Goal: Task Accomplishment & Management: Manage account settings

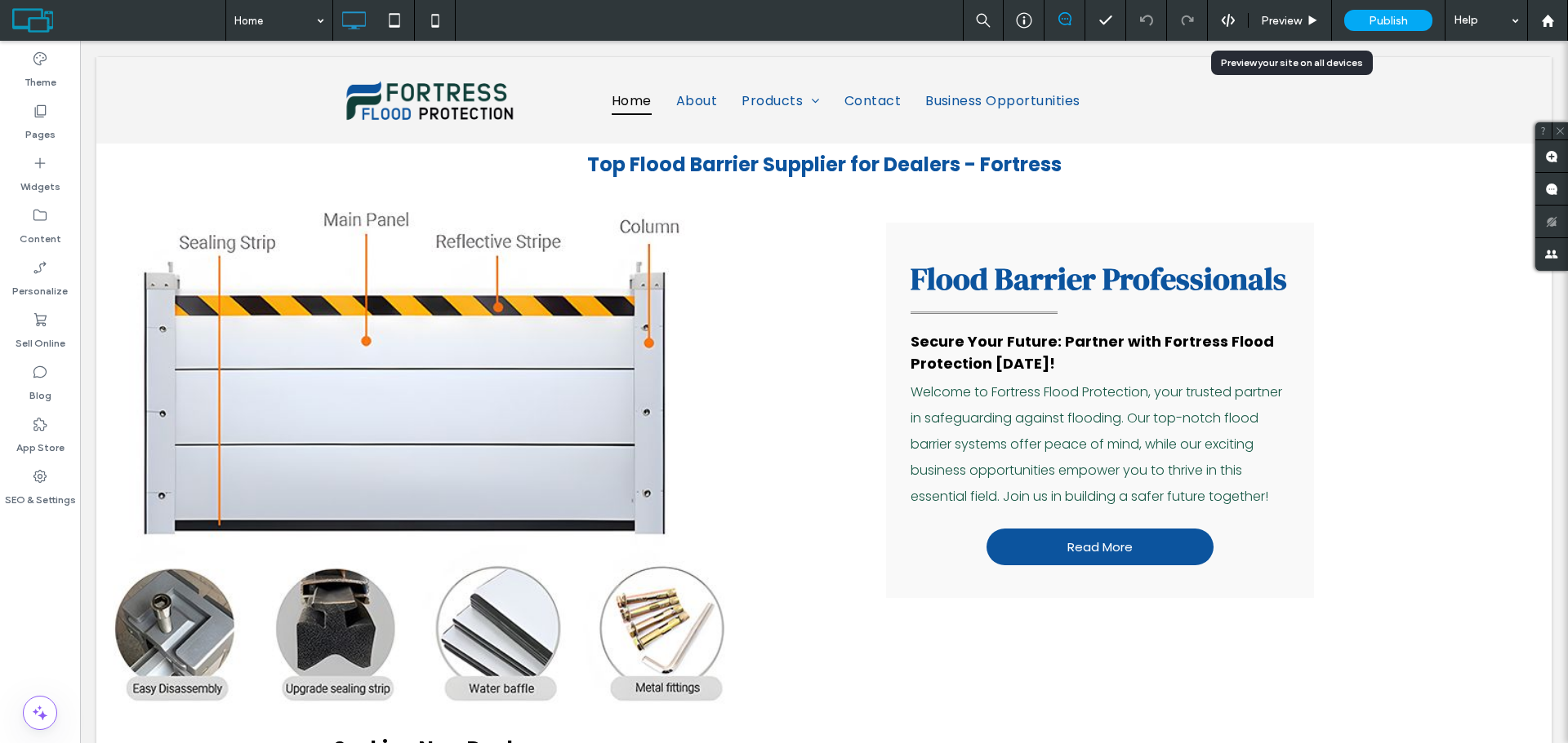
click at [1282, 22] on span "Preview" at bounding box center [1281, 21] width 41 height 14
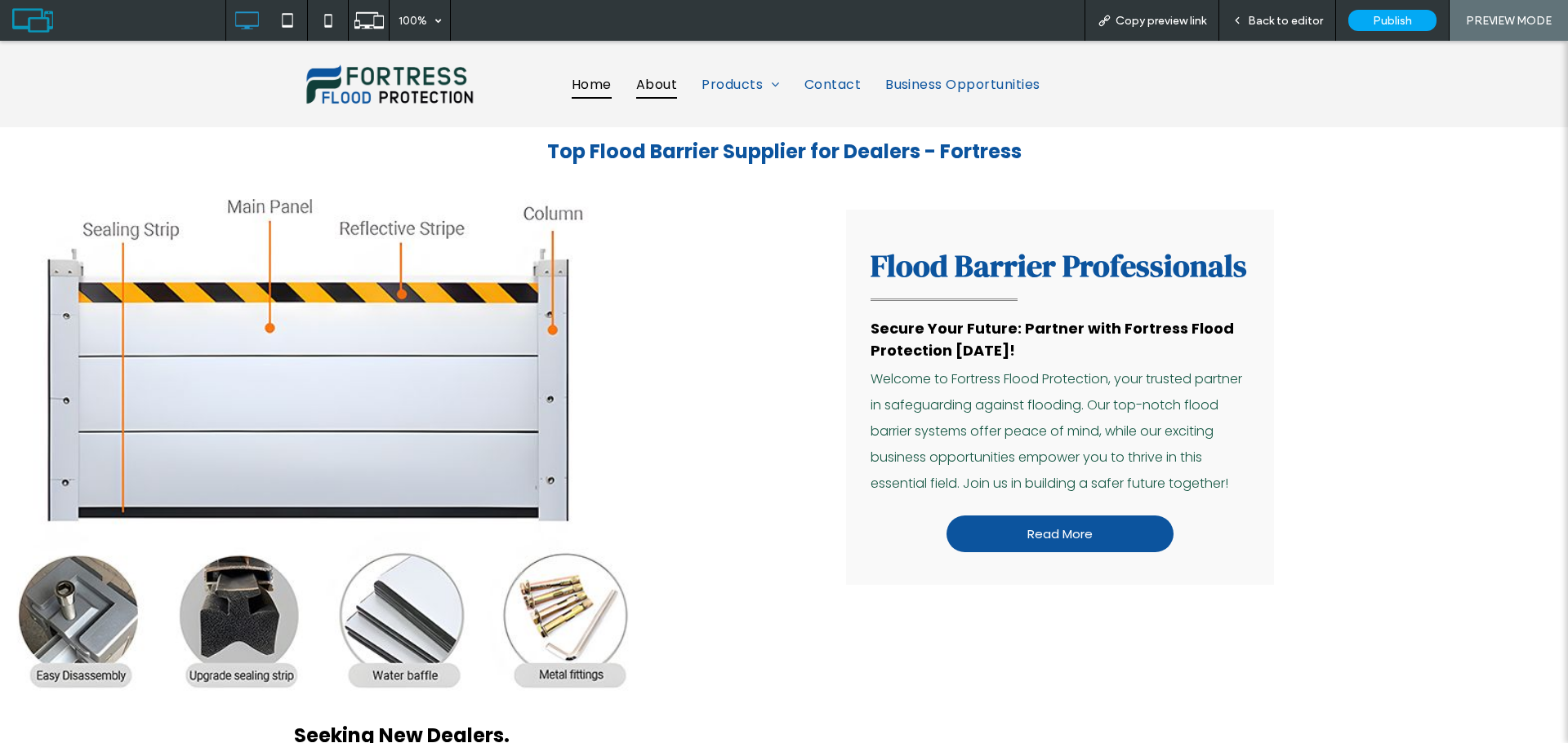
click at [656, 86] on span "About" at bounding box center [656, 84] width 41 height 28
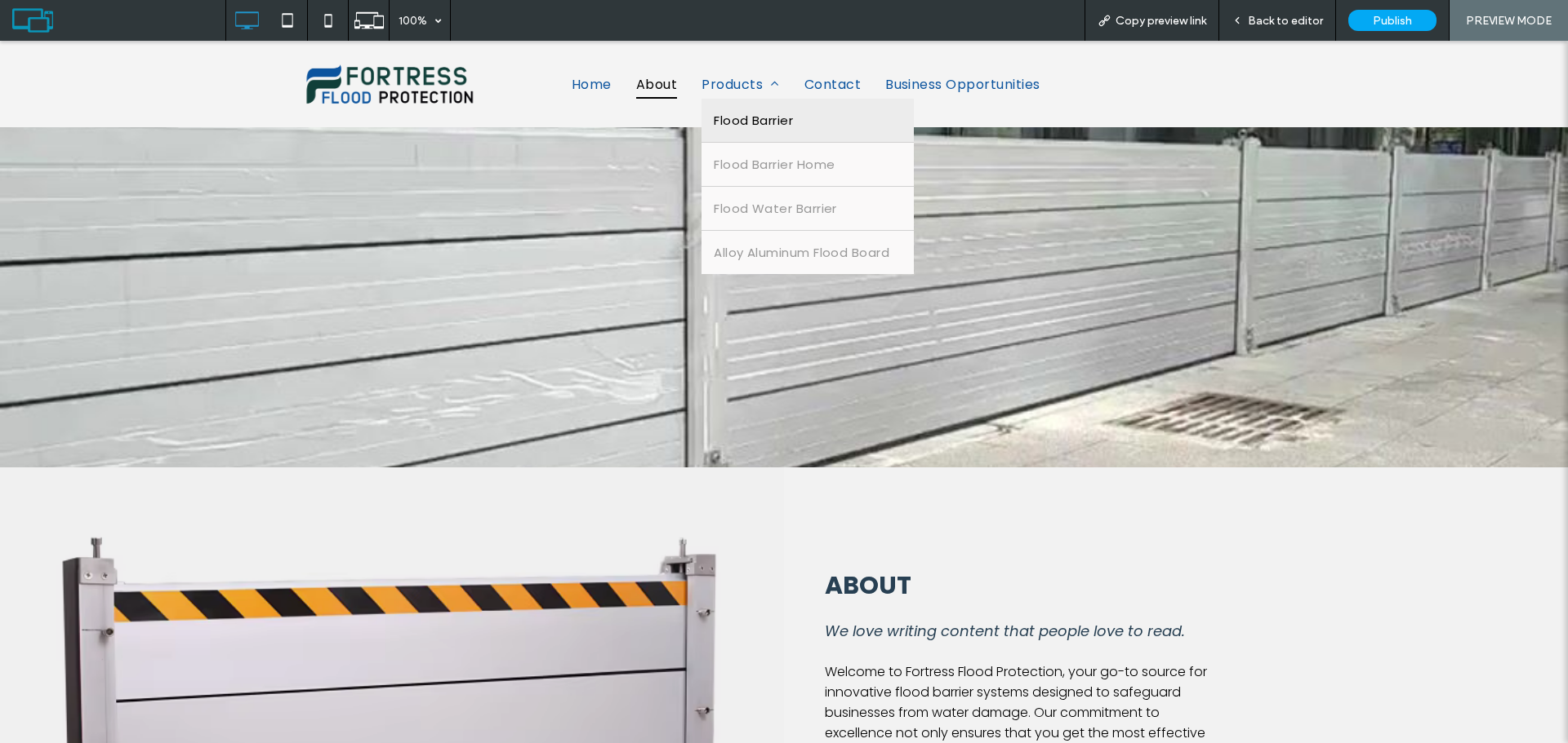
click at [743, 119] on span "Flood Barrier" at bounding box center [753, 120] width 79 height 18
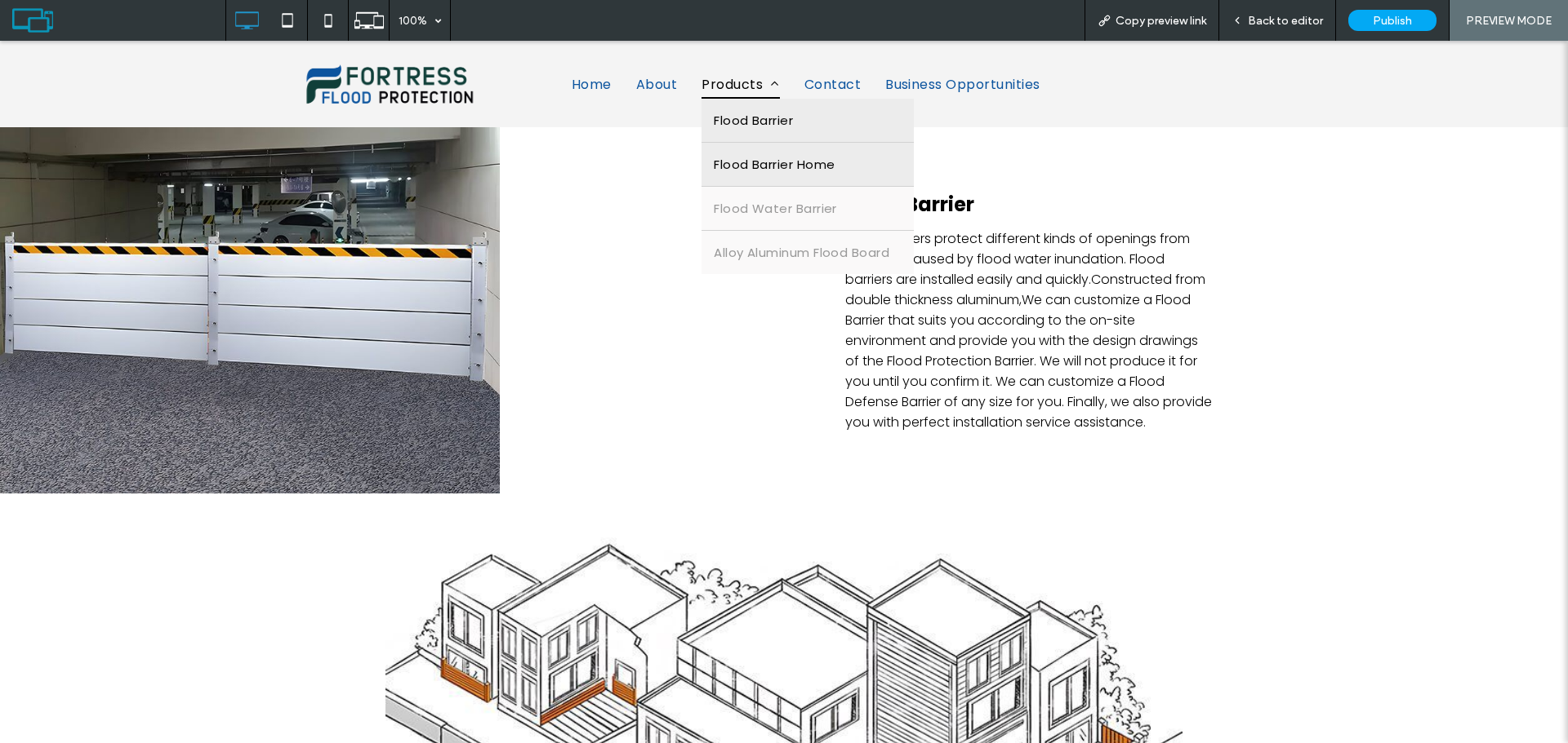
click at [771, 162] on span "Flood Barrier Home" at bounding box center [774, 165] width 121 height 18
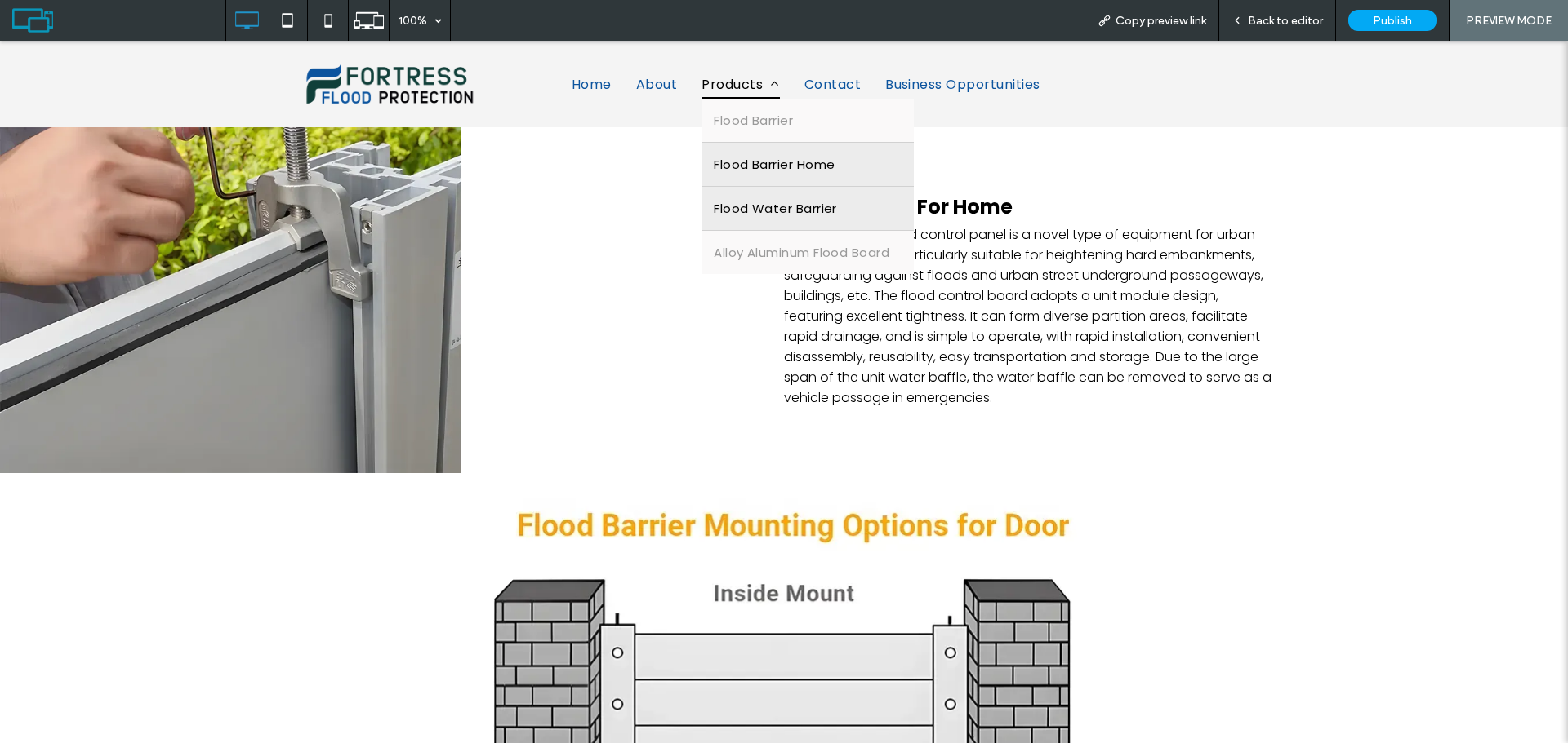
click at [773, 208] on span "Flood Water Barrier" at bounding box center [774, 208] width 123 height 18
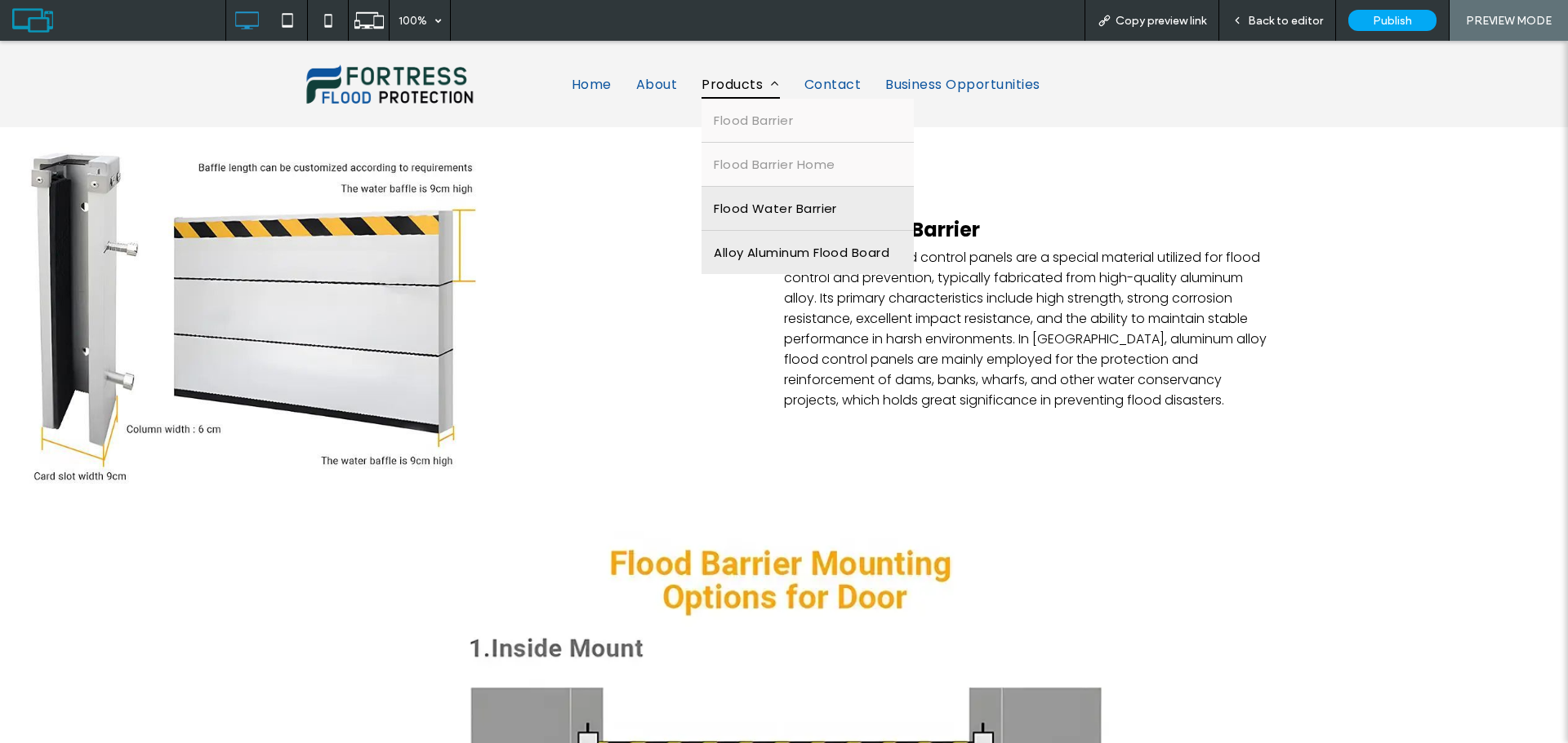
click at [733, 254] on span "Alloy Aluminum Flood Board" at bounding box center [801, 252] width 176 height 18
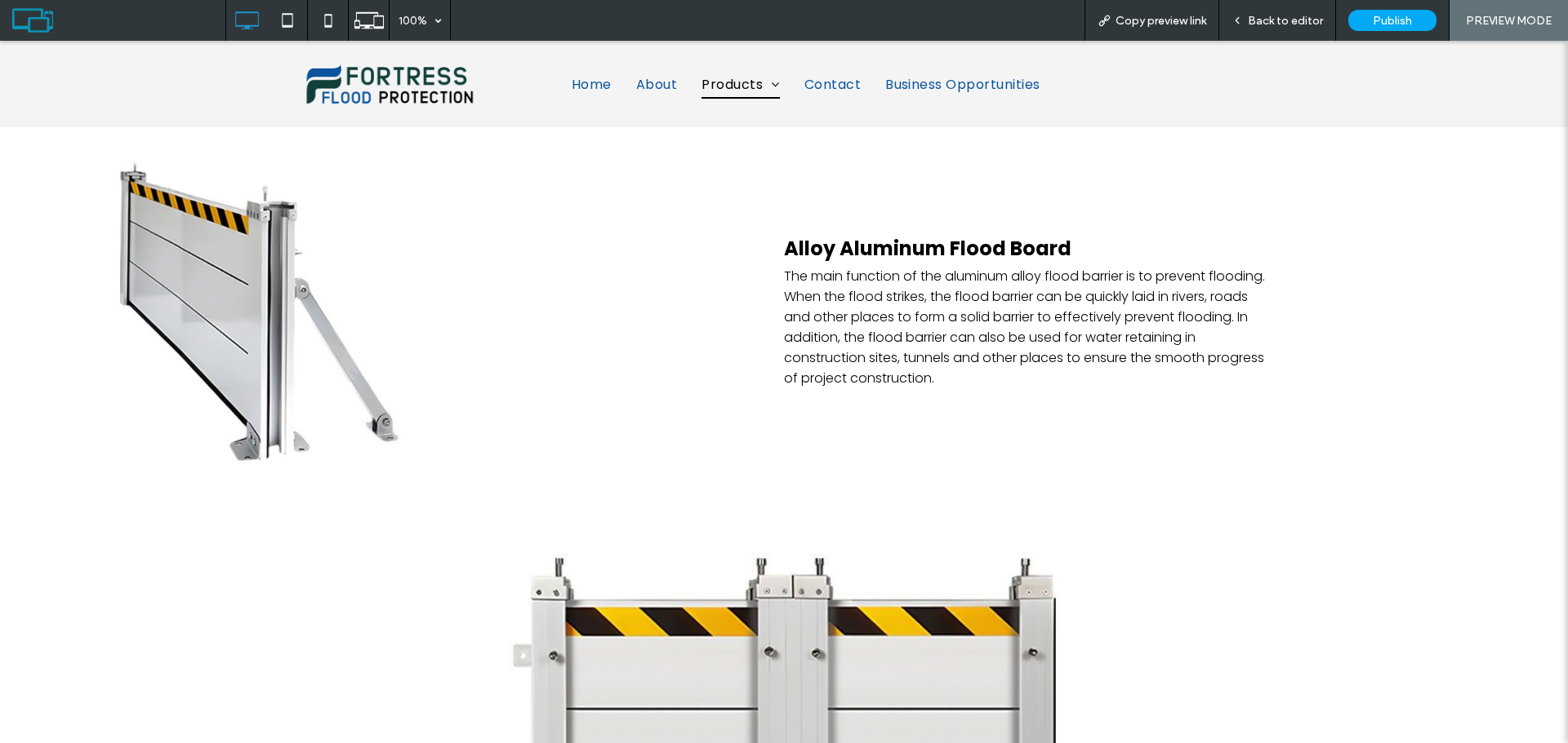
click at [1269, 19] on span "Back to editor" at bounding box center [1285, 21] width 75 height 14
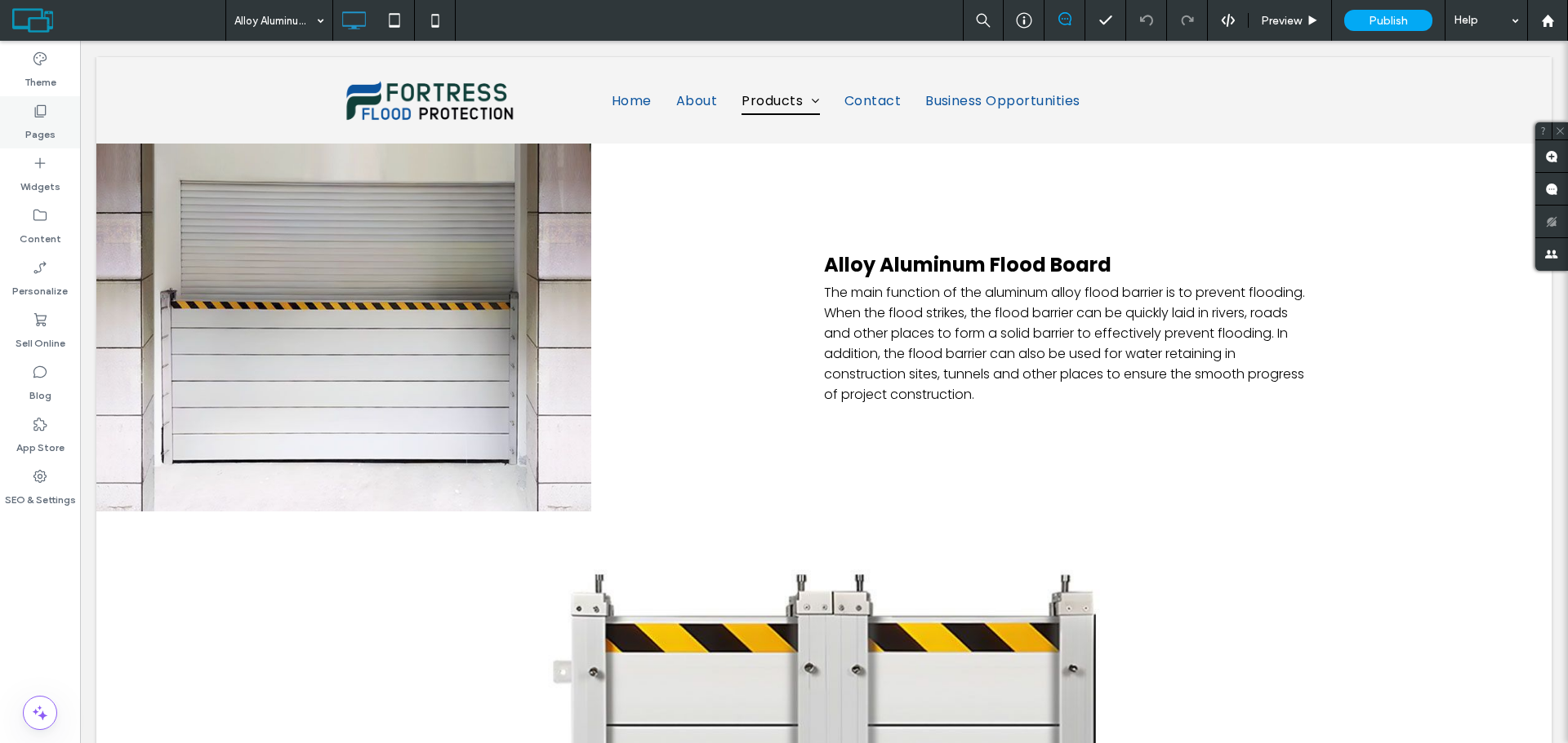
click at [40, 126] on label "Pages" at bounding box center [40, 130] width 30 height 23
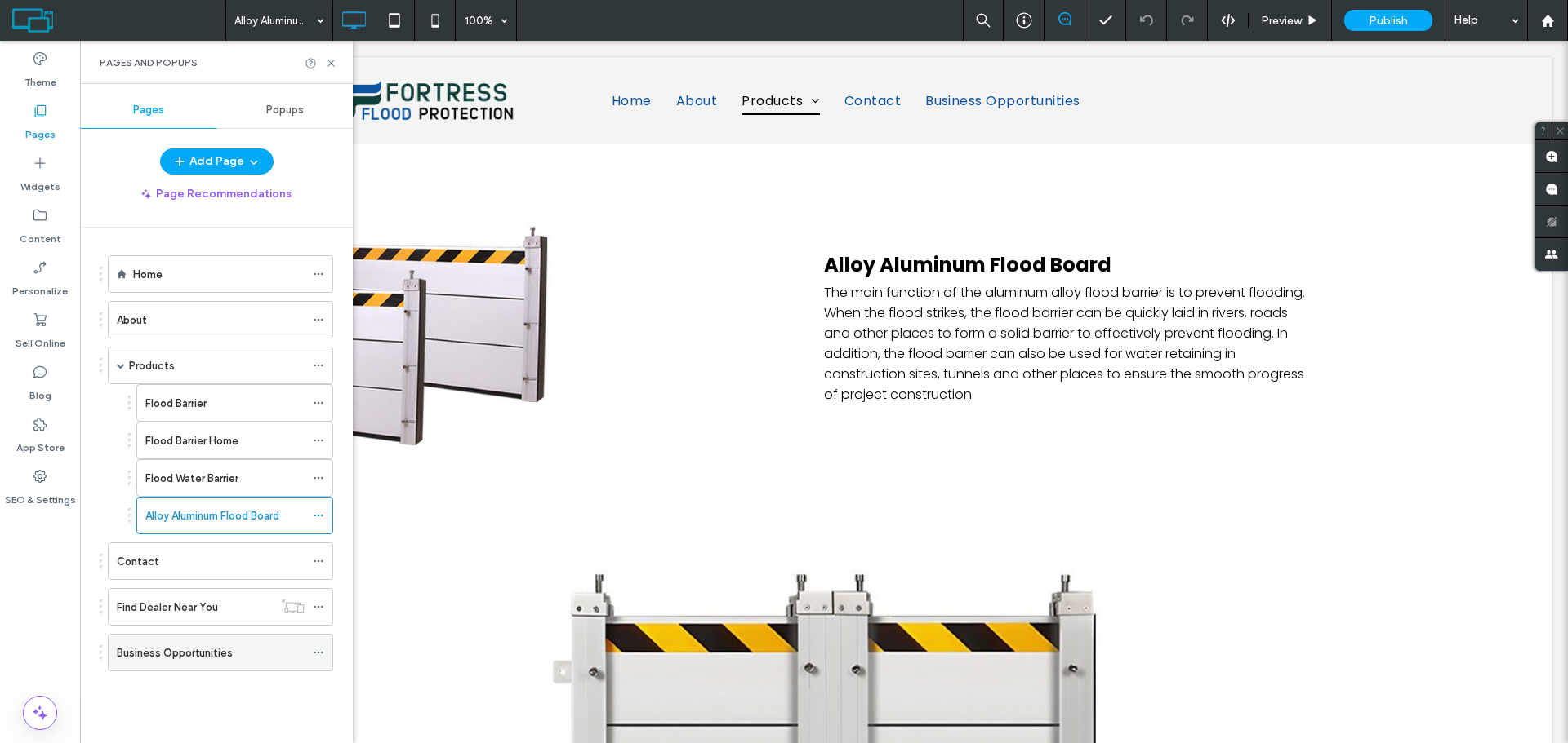
click at [315, 649] on icon at bounding box center [319, 653] width 12 height 12
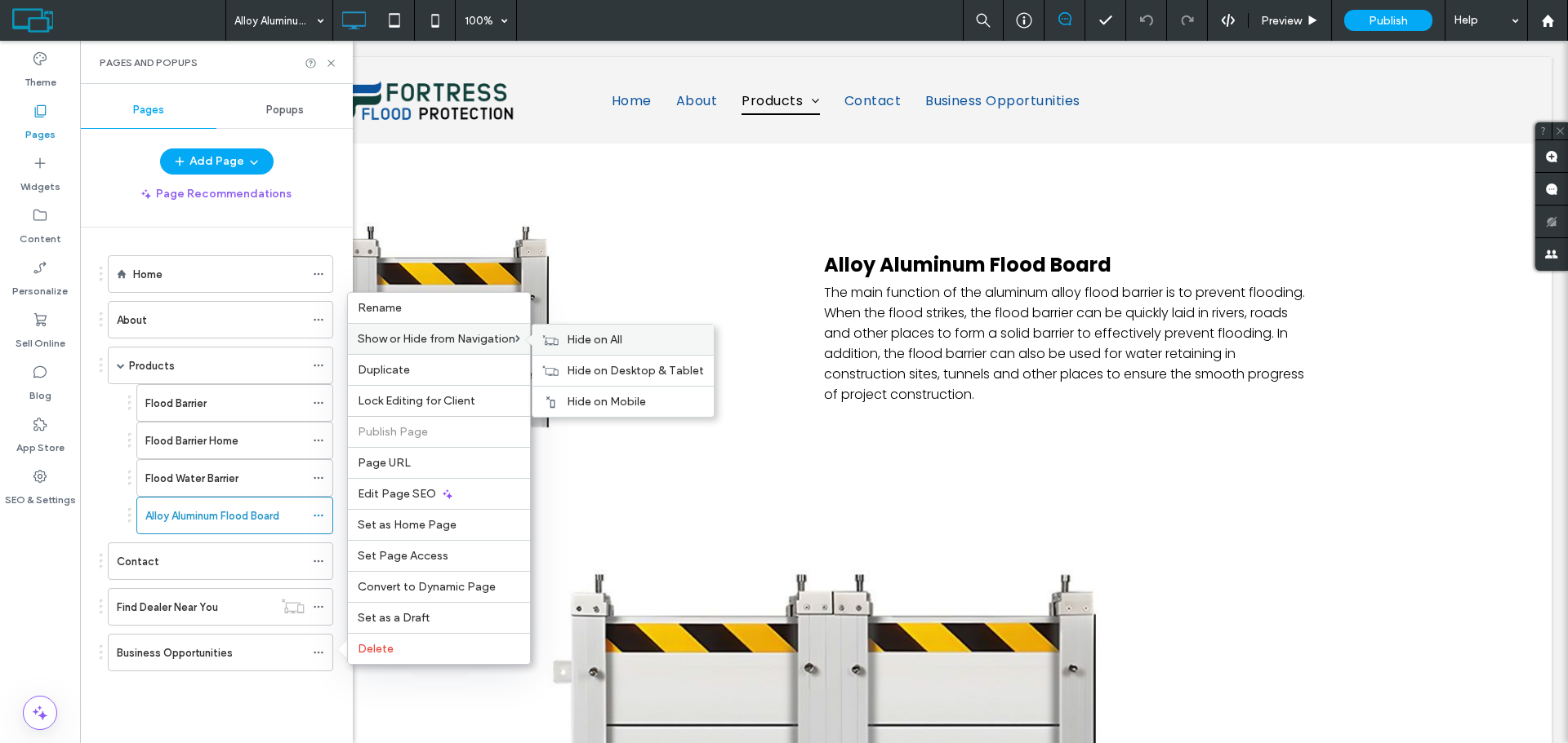
click at [620, 343] on span "Hide on All" at bounding box center [595, 339] width 55 height 14
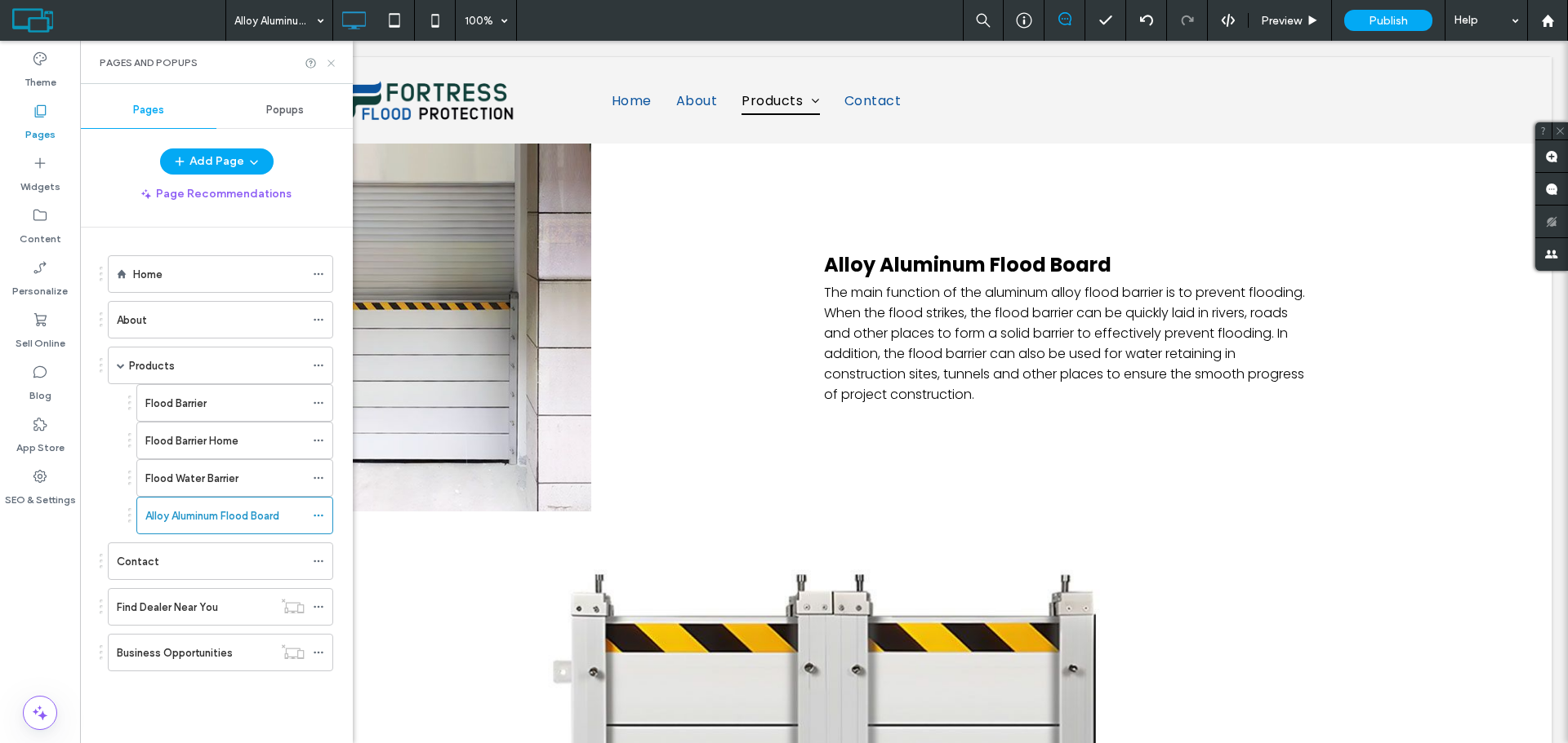
drag, startPoint x: 335, startPoint y: 64, endPoint x: 257, endPoint y: 23, distance: 88.1
click at [335, 64] on icon at bounding box center [331, 63] width 13 height 13
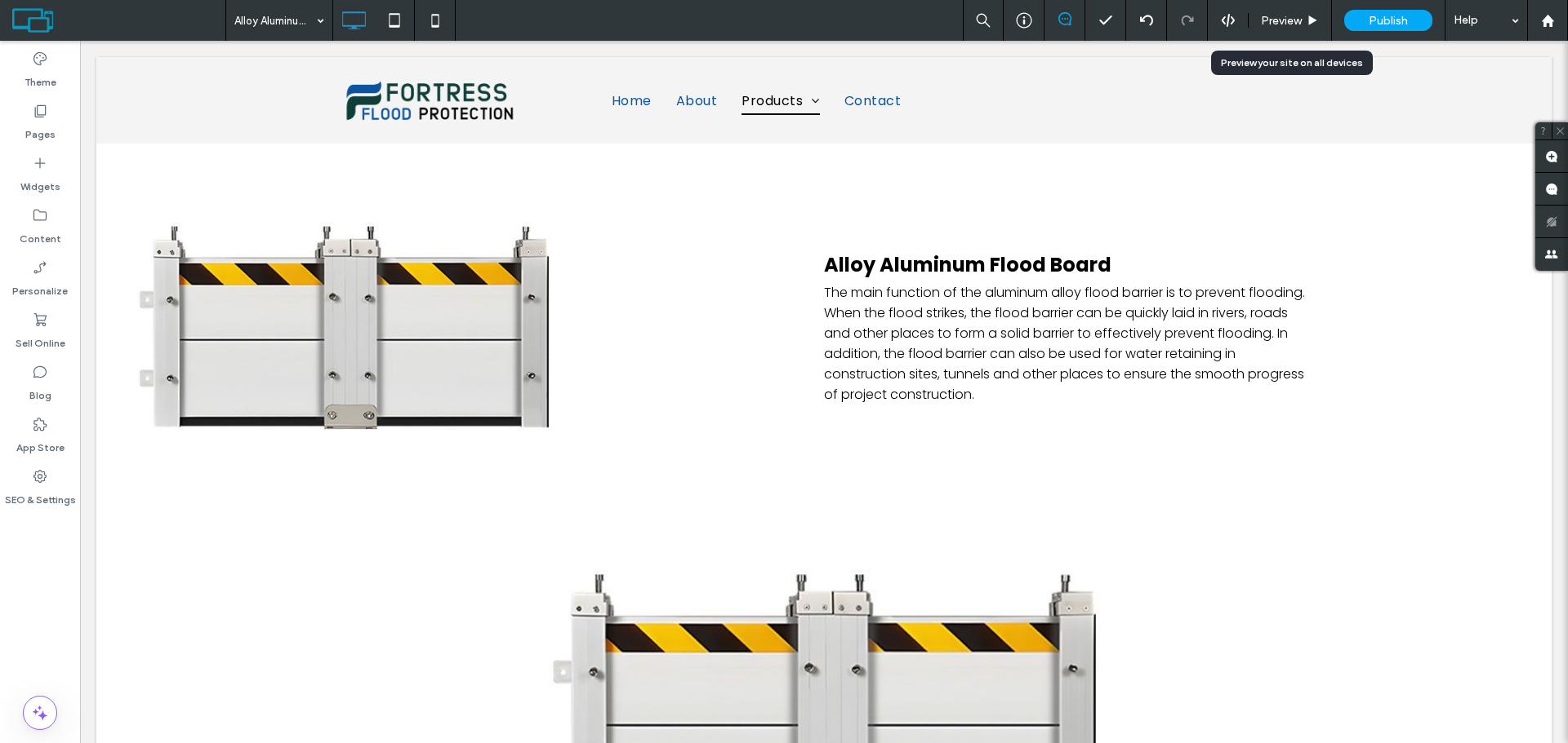
click at [1288, 22] on span "Preview" at bounding box center [1281, 21] width 41 height 14
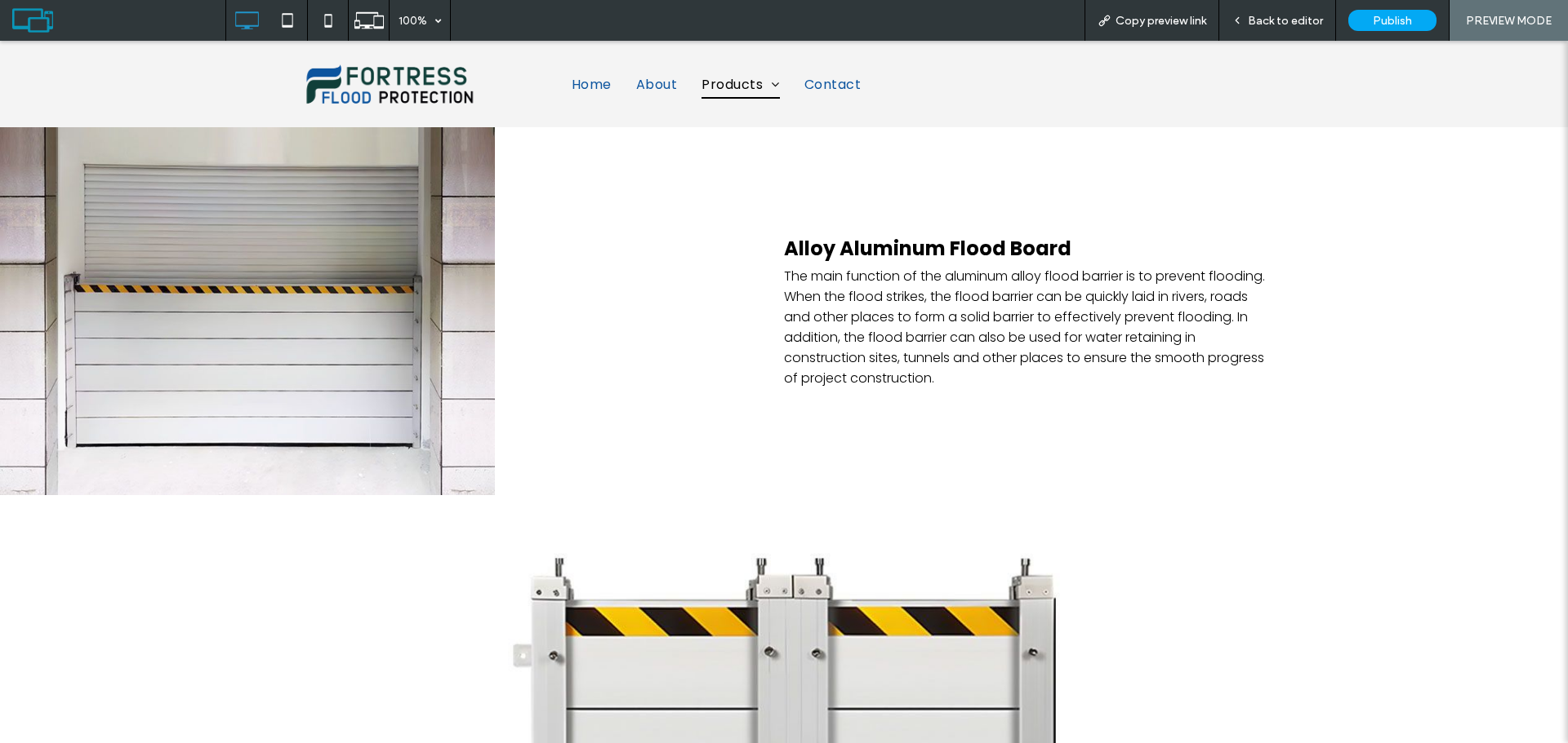
click at [1296, 18] on span "Back to editor" at bounding box center [1285, 21] width 75 height 14
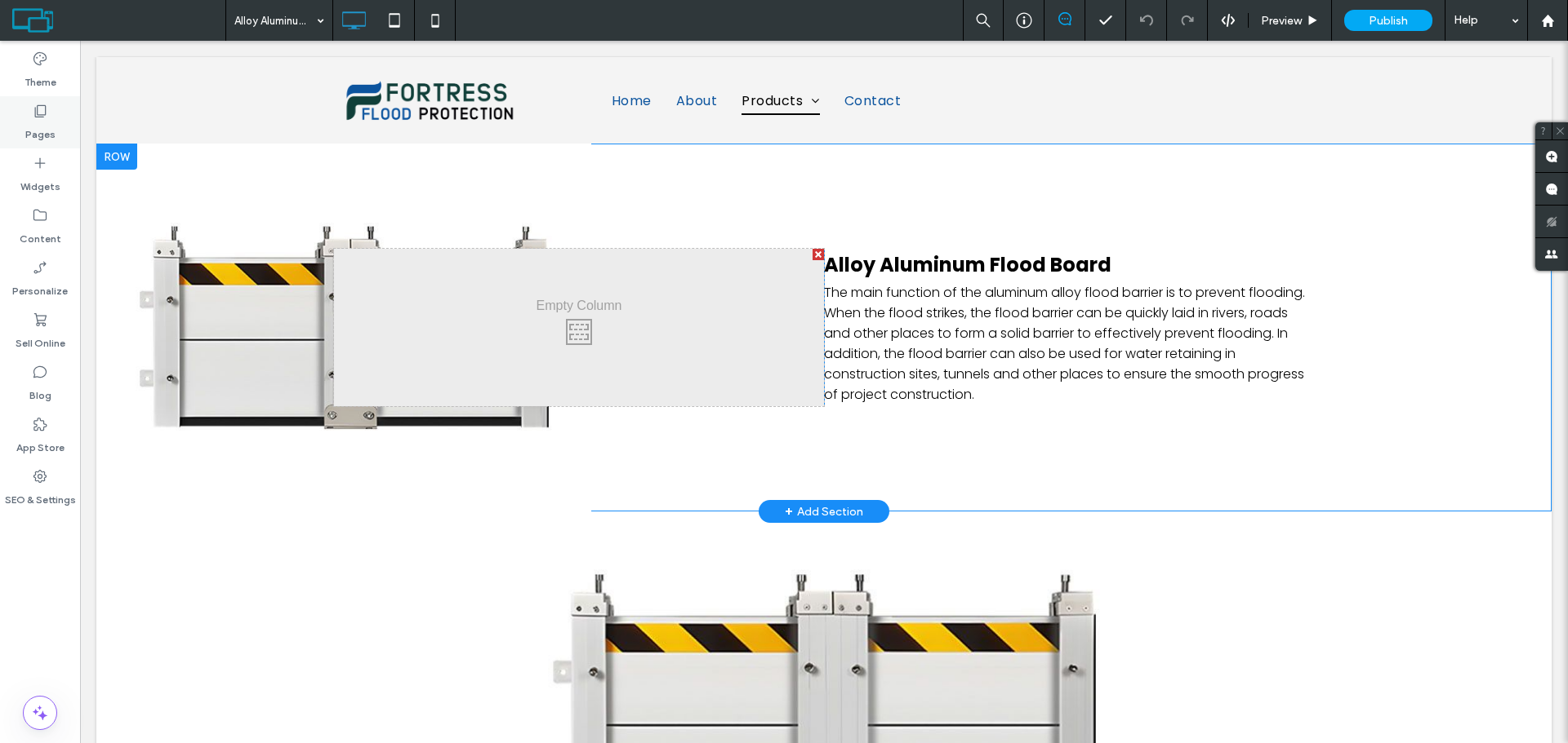
click at [49, 119] on div "Pages" at bounding box center [40, 122] width 80 height 52
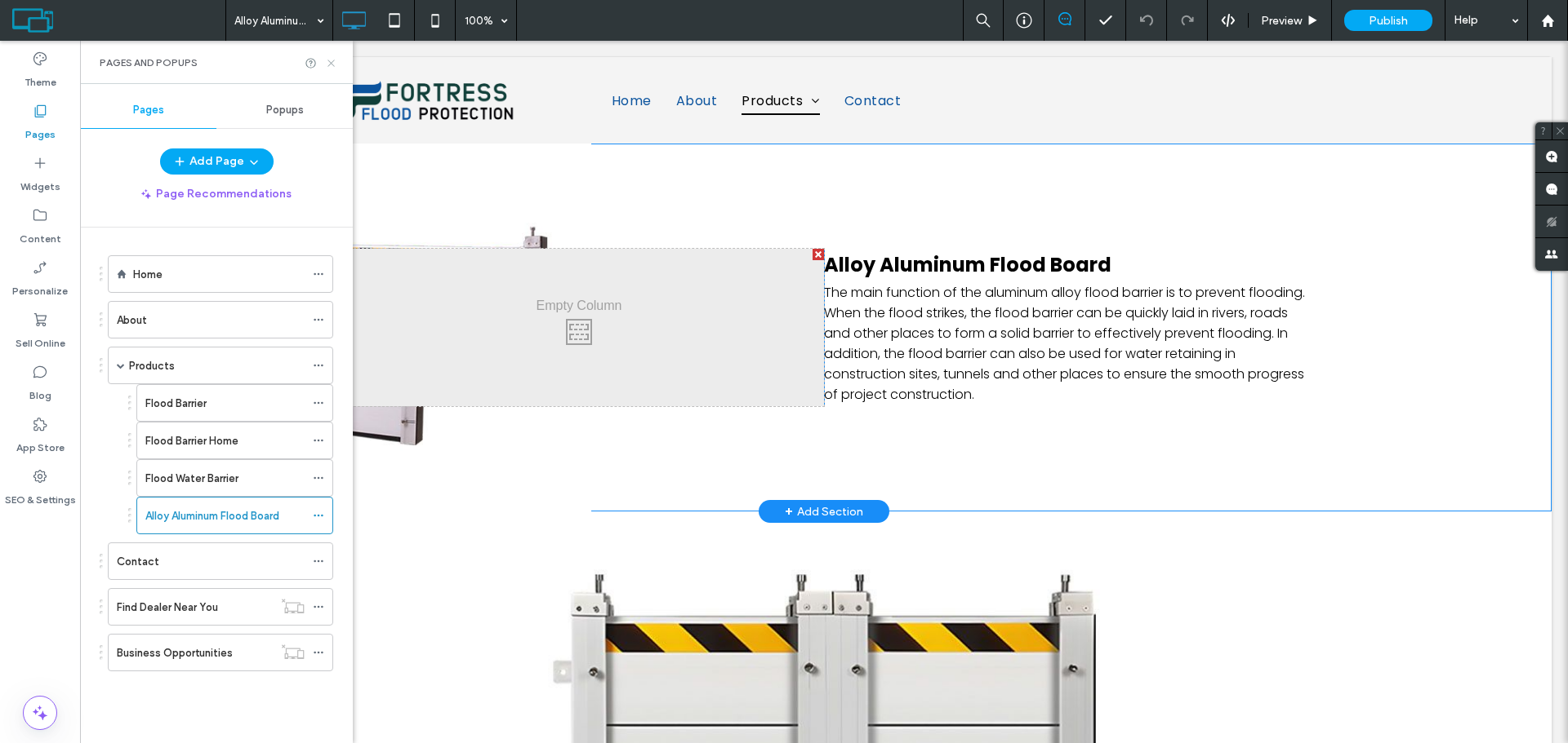
click at [333, 63] on icon at bounding box center [331, 63] width 13 height 13
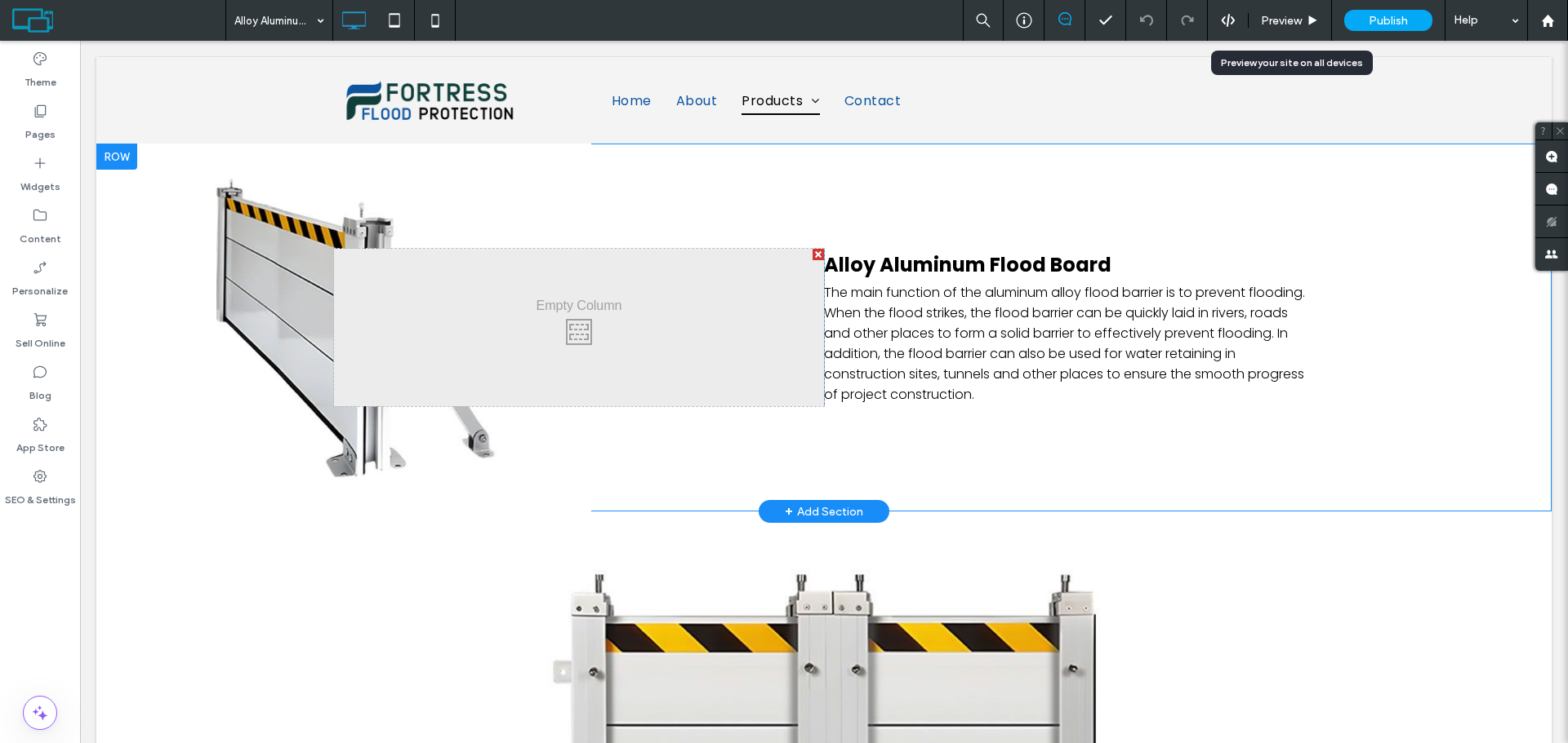
click at [1290, 26] on span "Preview" at bounding box center [1281, 21] width 41 height 14
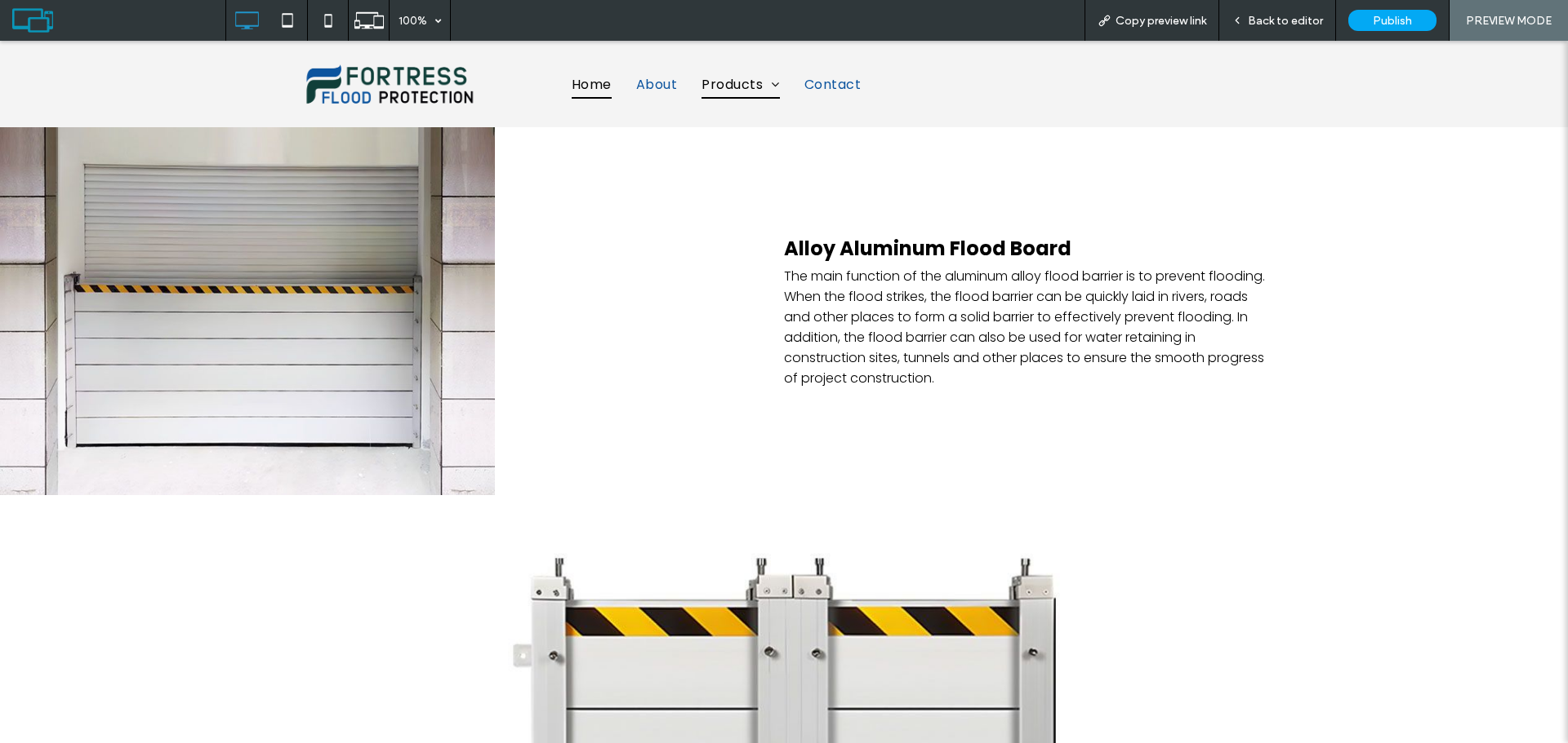
click at [586, 86] on span "Home" at bounding box center [591, 84] width 40 height 28
